Goal: Task Accomplishment & Management: Use online tool/utility

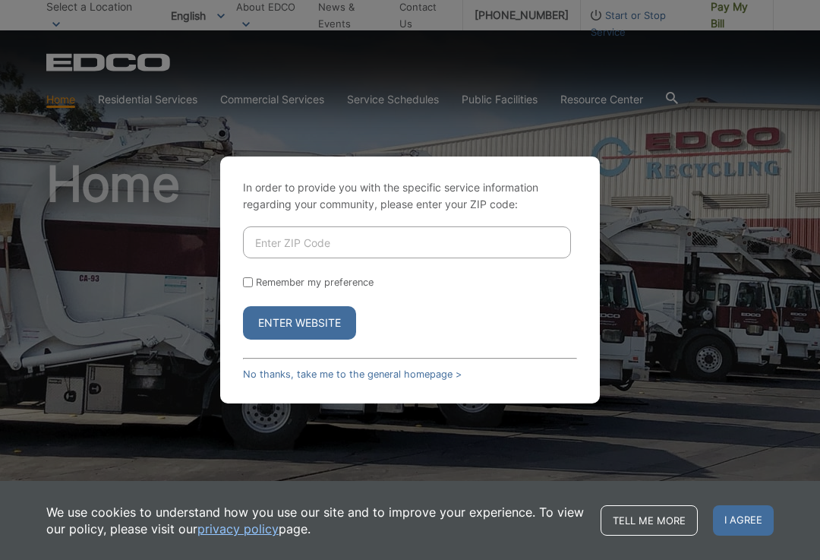
click at [304, 258] on input "Enter ZIP Code" at bounding box center [407, 242] width 328 height 32
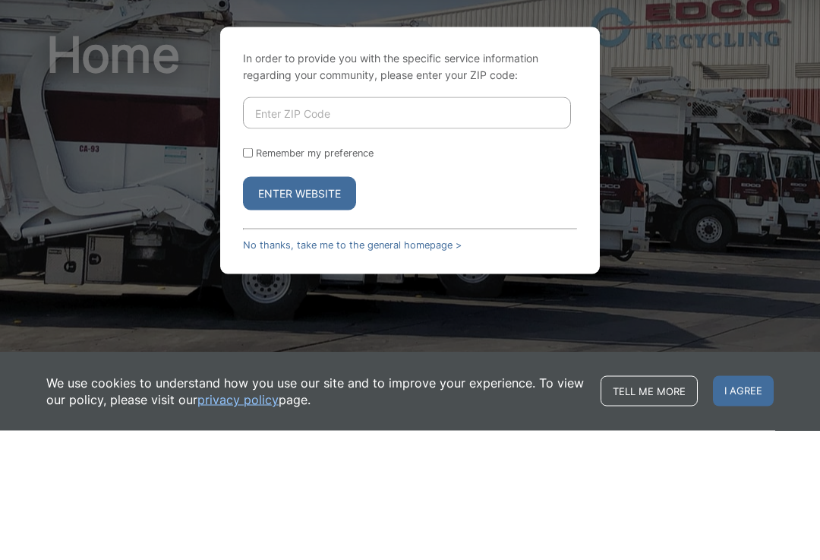
click at [307, 306] on button "Enter Website" at bounding box center [299, 322] width 113 height 33
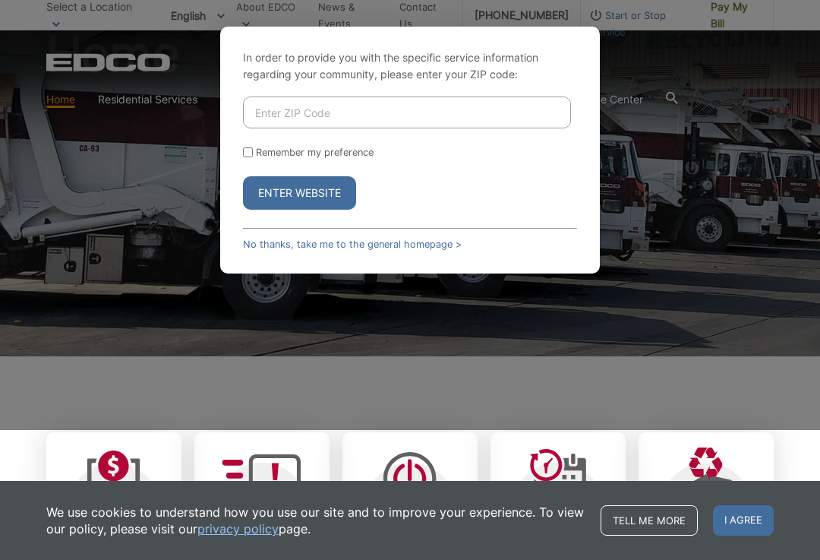
click at [713, 21] on div "In order to provide you with the specific service information regarding your co…" at bounding box center [410, 150] width 820 height 560
click at [721, 21] on div "In order to provide you with the specific service information regarding your co…" at bounding box center [410, 150] width 820 height 560
click at [642, 517] on link "Tell me more" at bounding box center [649, 520] width 97 height 30
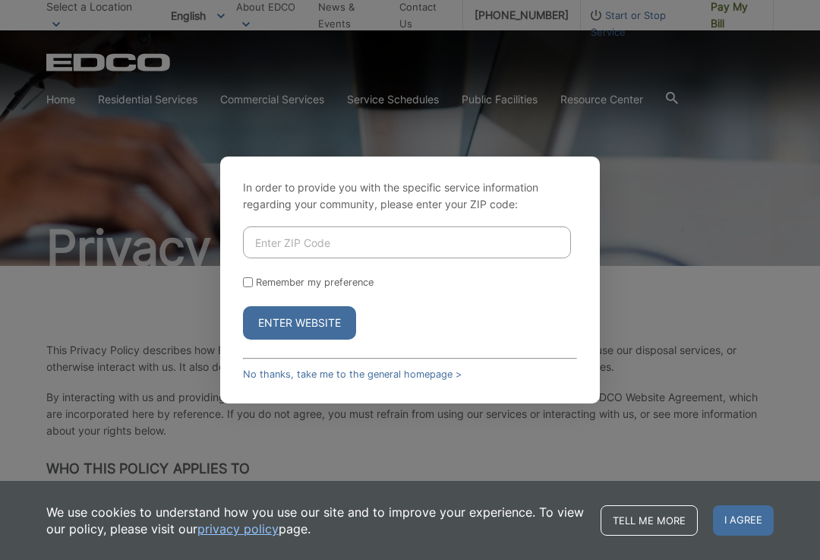
click at [300, 258] on input "Enter ZIP Code" at bounding box center [407, 242] width 328 height 32
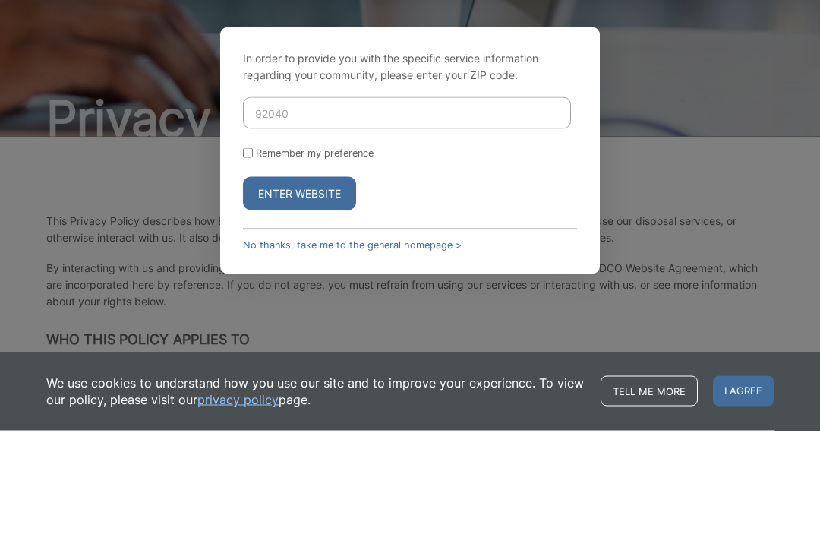
type input "92040"
click at [314, 306] on button "Enter Website" at bounding box center [299, 322] width 113 height 33
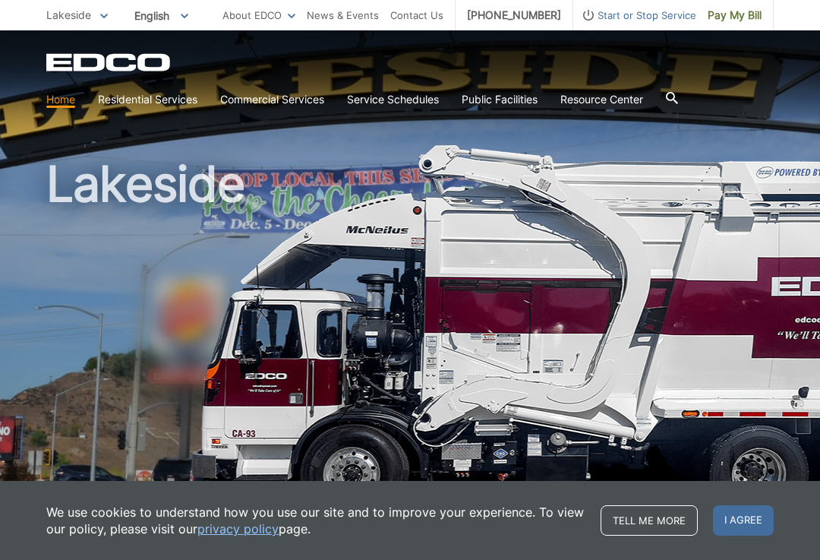
click at [734, 20] on span "Pay My Bill" at bounding box center [735, 15] width 54 height 17
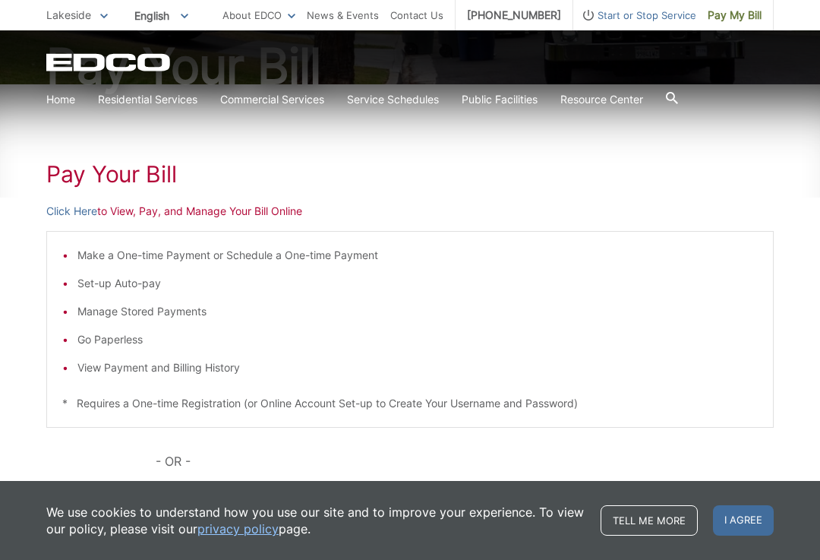
scroll to position [182, 0]
click at [83, 213] on link "Click Here" at bounding box center [71, 210] width 51 height 17
